Goal: Task Accomplishment & Management: Use online tool/utility

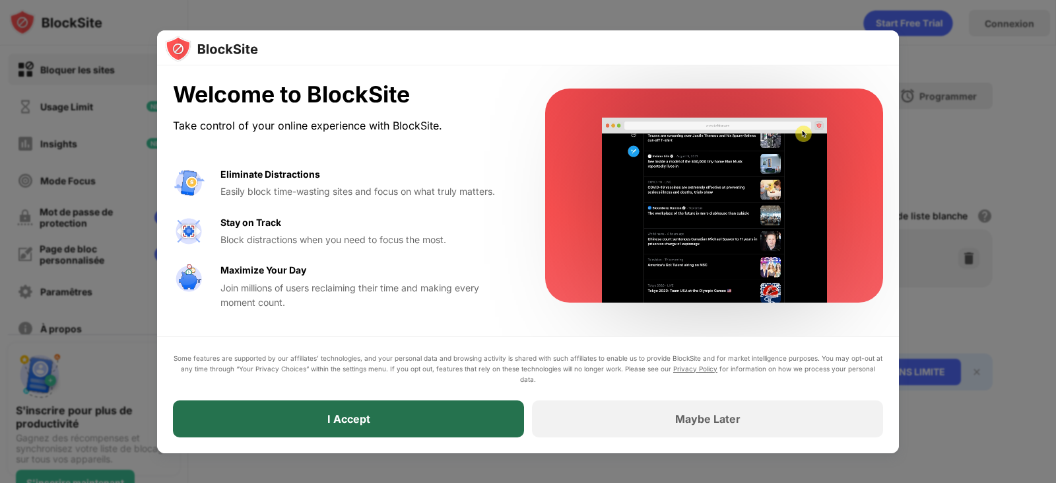
click at [392, 417] on div "I Accept" at bounding box center [348, 418] width 351 height 37
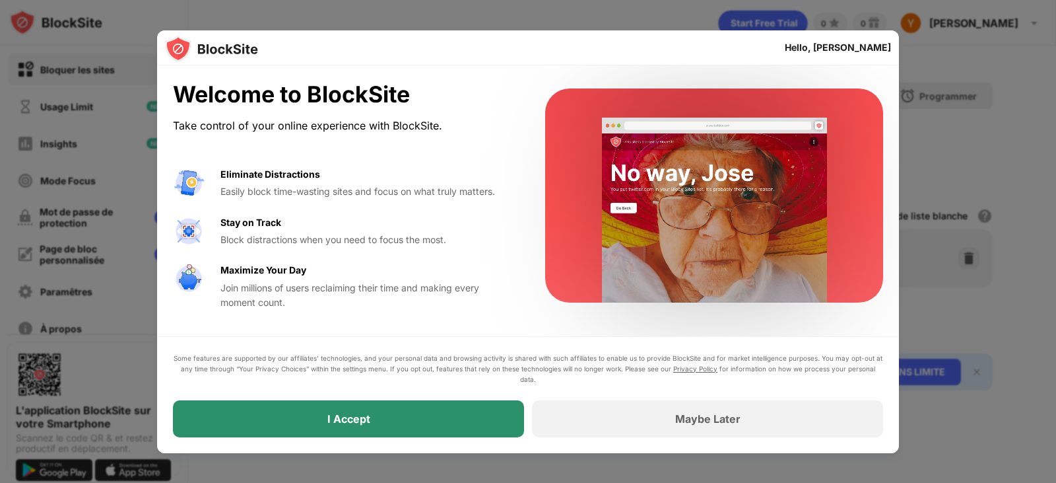
click at [324, 419] on div "I Accept" at bounding box center [348, 418] width 351 height 37
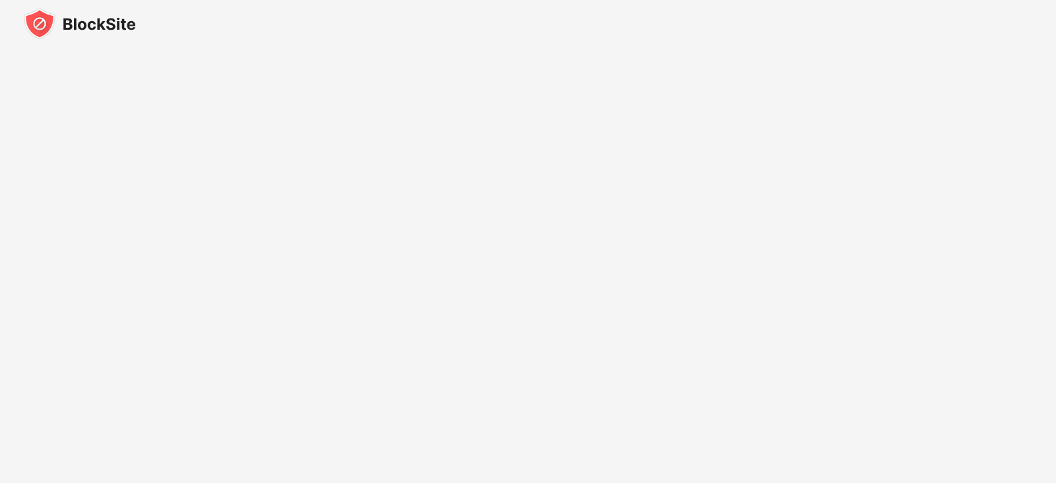
click at [92, 28] on img at bounding box center [80, 24] width 112 height 32
click at [92, 27] on img at bounding box center [80, 24] width 112 height 32
click at [93, 27] on img at bounding box center [80, 24] width 112 height 32
click at [37, 24] on img at bounding box center [80, 24] width 112 height 32
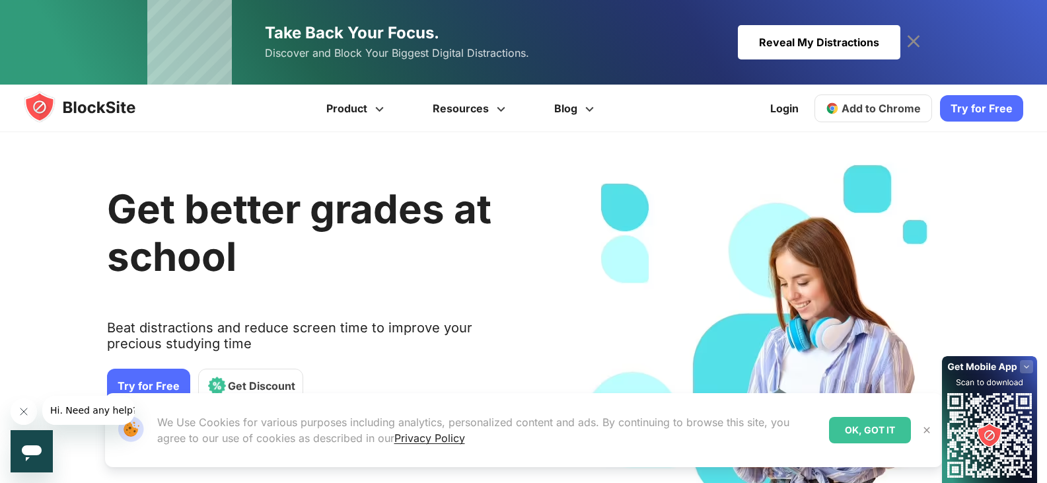
click at [871, 436] on div "OK, GOT IT" at bounding box center [870, 430] width 82 height 26
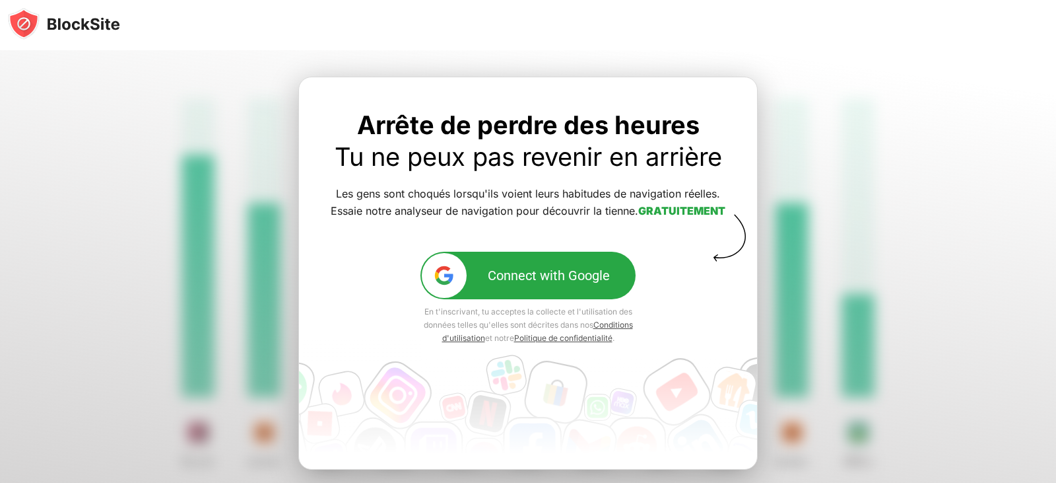
click at [535, 280] on div "Connect with Google" at bounding box center [549, 275] width 122 height 16
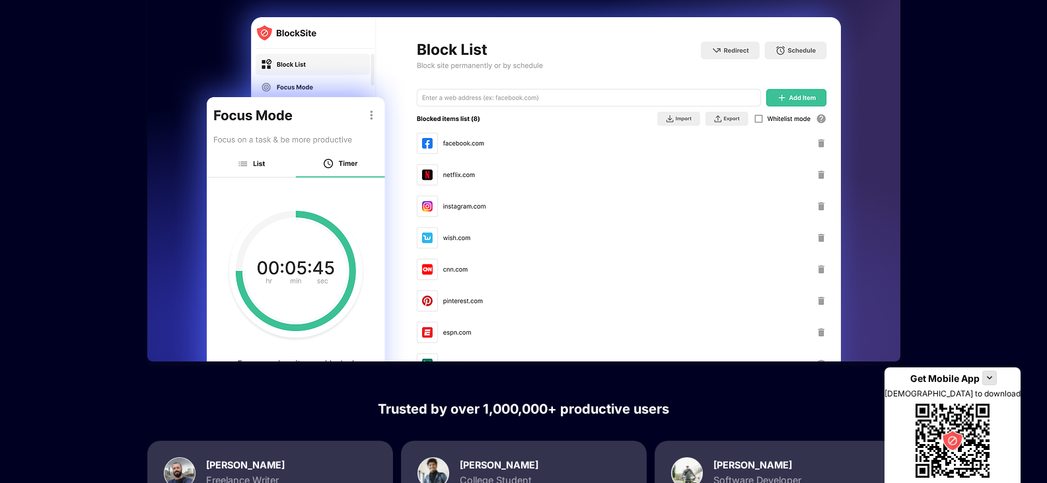
scroll to position [924, 0]
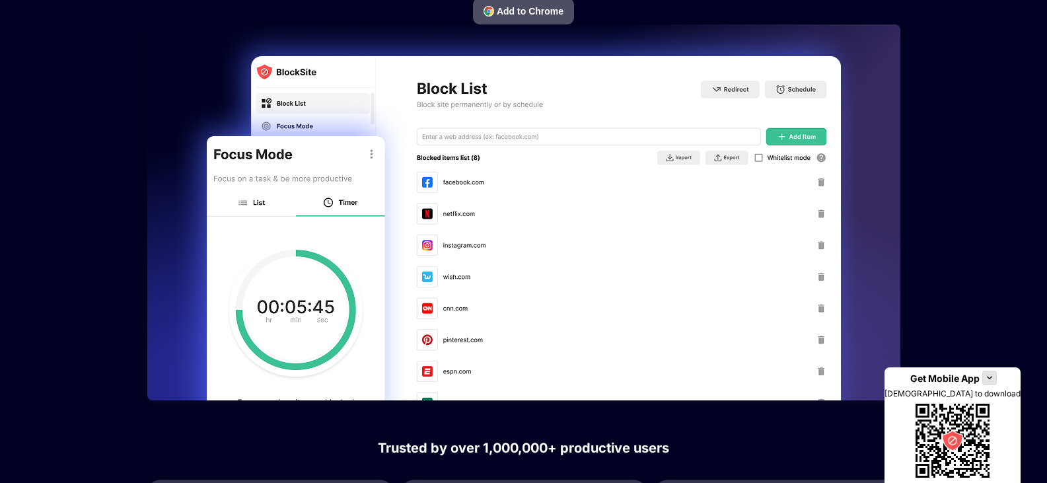
click at [818, 180] on img at bounding box center [523, 212] width 753 height 376
click at [823, 180] on img at bounding box center [523, 212] width 753 height 376
drag, startPoint x: 823, startPoint y: 180, endPoint x: 825, endPoint y: 199, distance: 19.3
click at [823, 181] on img at bounding box center [523, 212] width 753 height 376
click at [823, 213] on img at bounding box center [523, 212] width 753 height 376
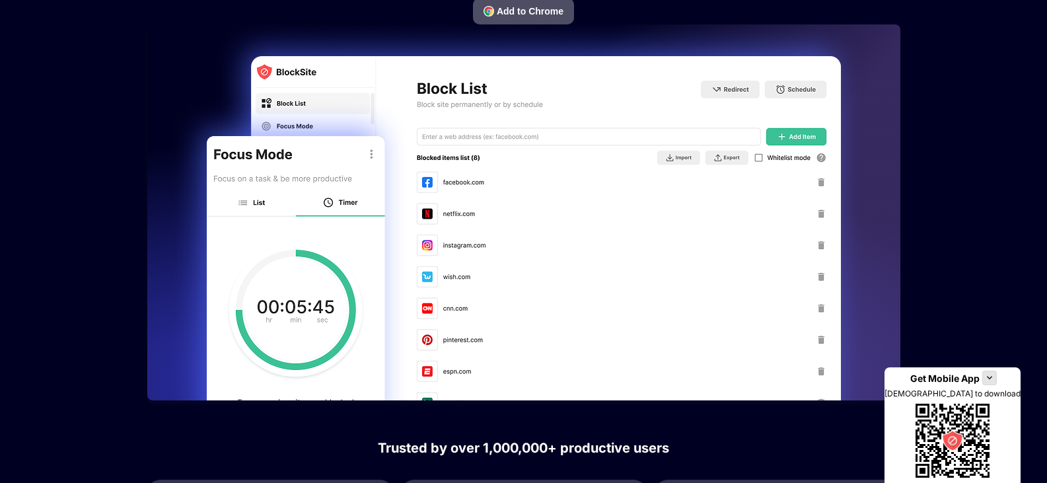
click at [827, 236] on img at bounding box center [523, 212] width 753 height 376
click at [800, 137] on img at bounding box center [523, 212] width 753 height 376
click at [763, 160] on img at bounding box center [523, 212] width 753 height 376
click at [457, 186] on img at bounding box center [523, 212] width 753 height 376
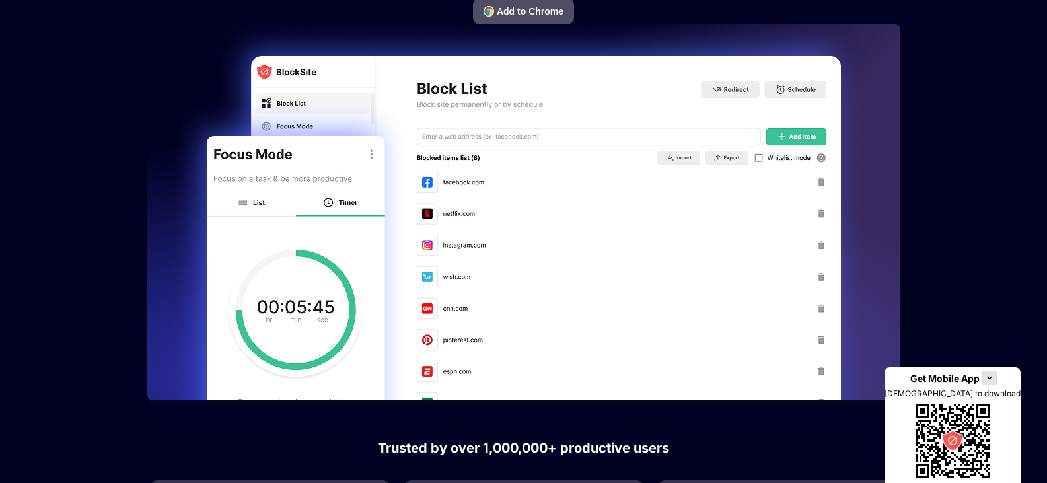
click at [250, 205] on img at bounding box center [523, 212] width 753 height 376
click at [343, 203] on img at bounding box center [523, 212] width 753 height 376
drag, startPoint x: 729, startPoint y: 85, endPoint x: 741, endPoint y: 85, distance: 12.5
click at [731, 85] on img at bounding box center [523, 212] width 753 height 376
drag, startPoint x: 799, startPoint y: 85, endPoint x: 758, endPoint y: 88, distance: 41.0
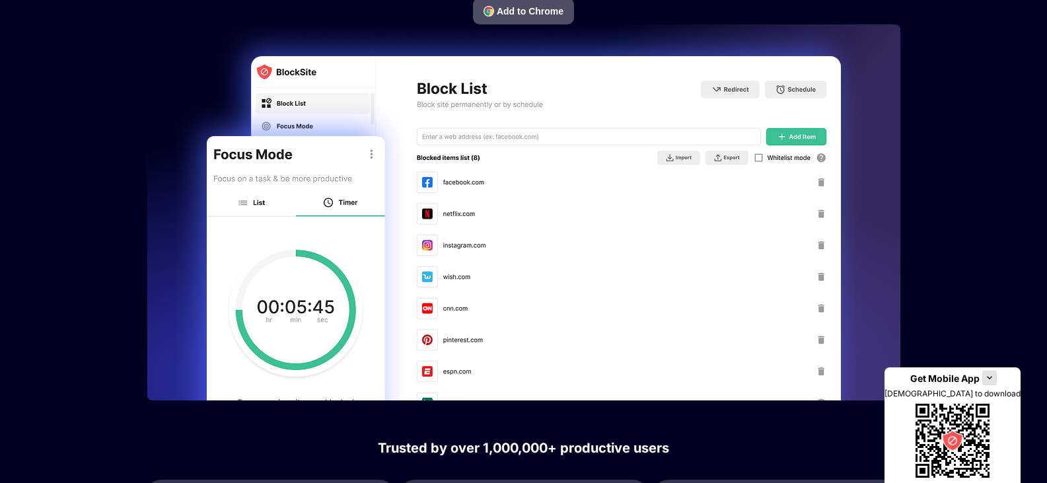
click at [800, 86] on img at bounding box center [523, 212] width 753 height 376
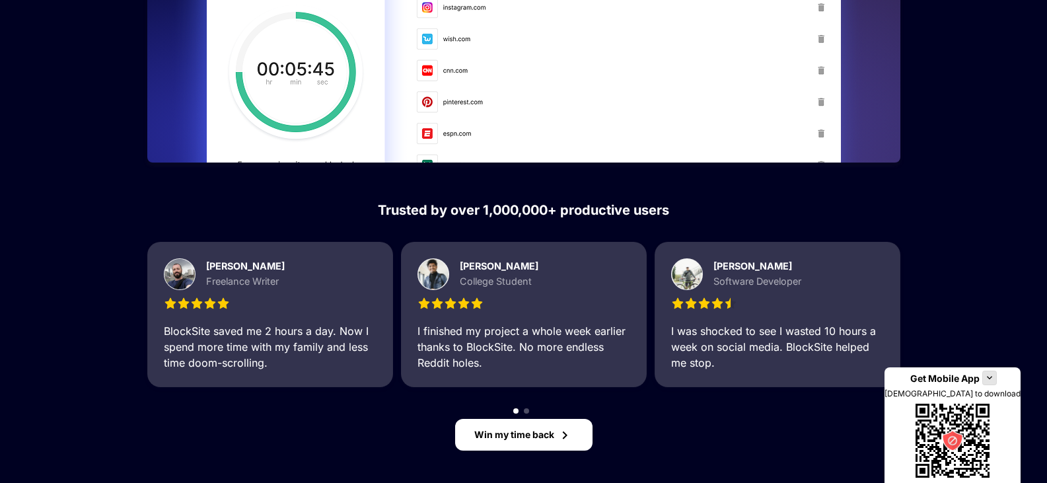
scroll to position [1188, 0]
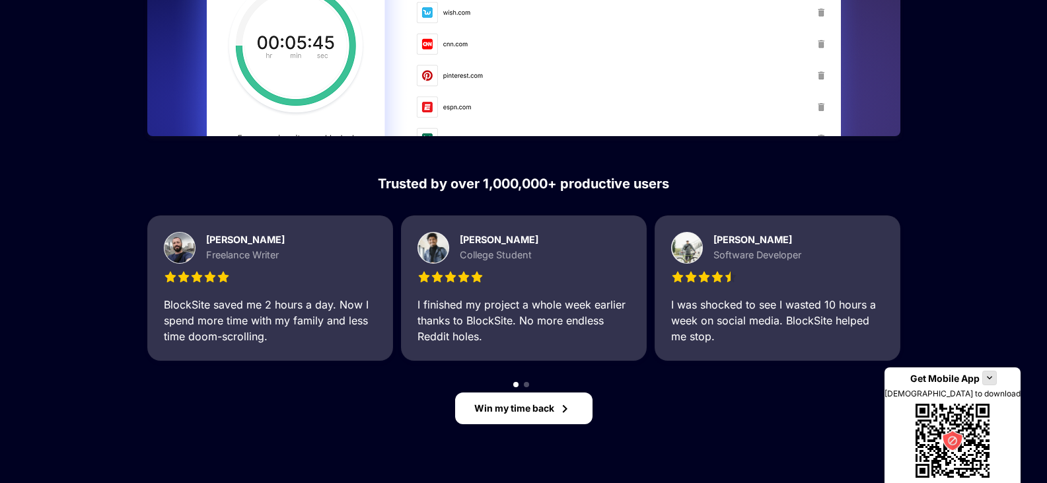
click at [547, 408] on div "Win my time back" at bounding box center [514, 408] width 80 height 11
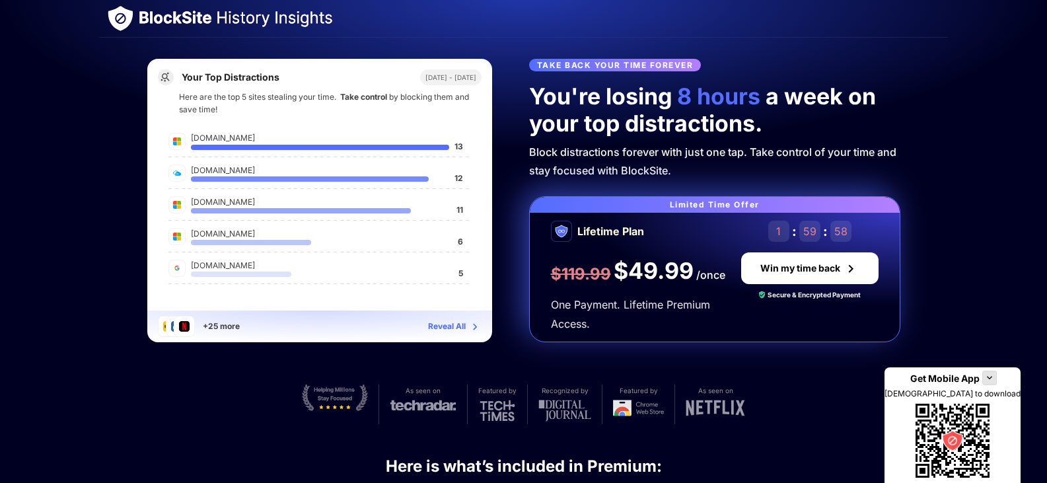
click at [565, 224] on img at bounding box center [561, 231] width 21 height 21
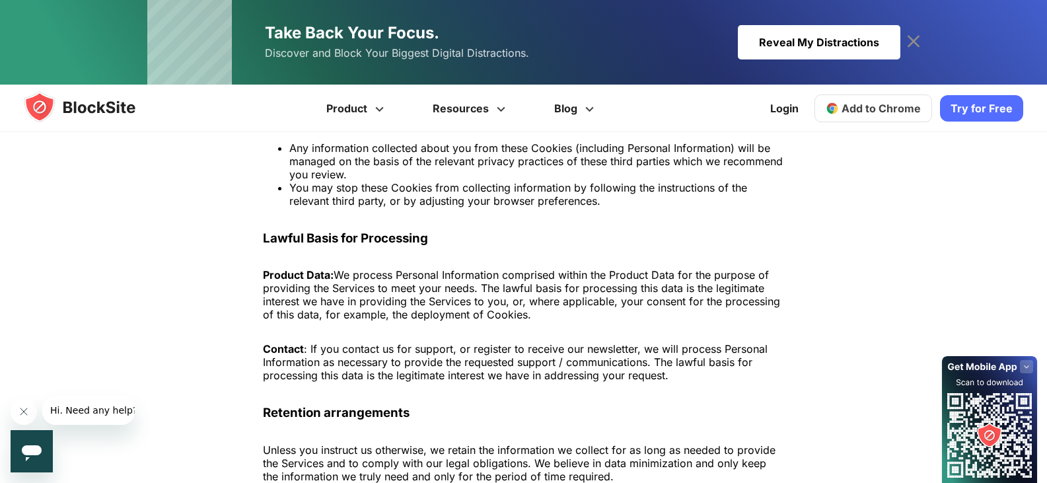
scroll to position [1717, 0]
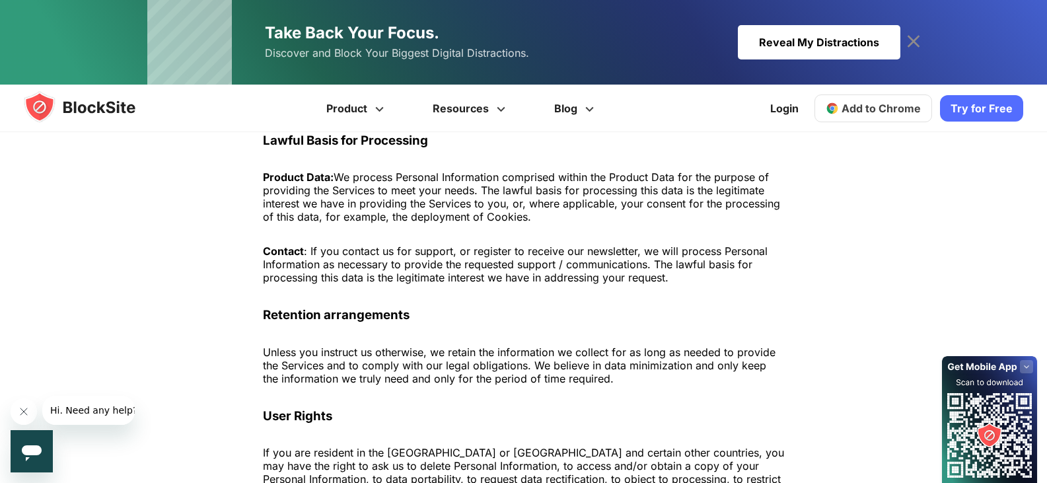
click at [885, 111] on span "Add to Chrome" at bounding box center [880, 108] width 79 height 13
